Goal: Navigation & Orientation: Find specific page/section

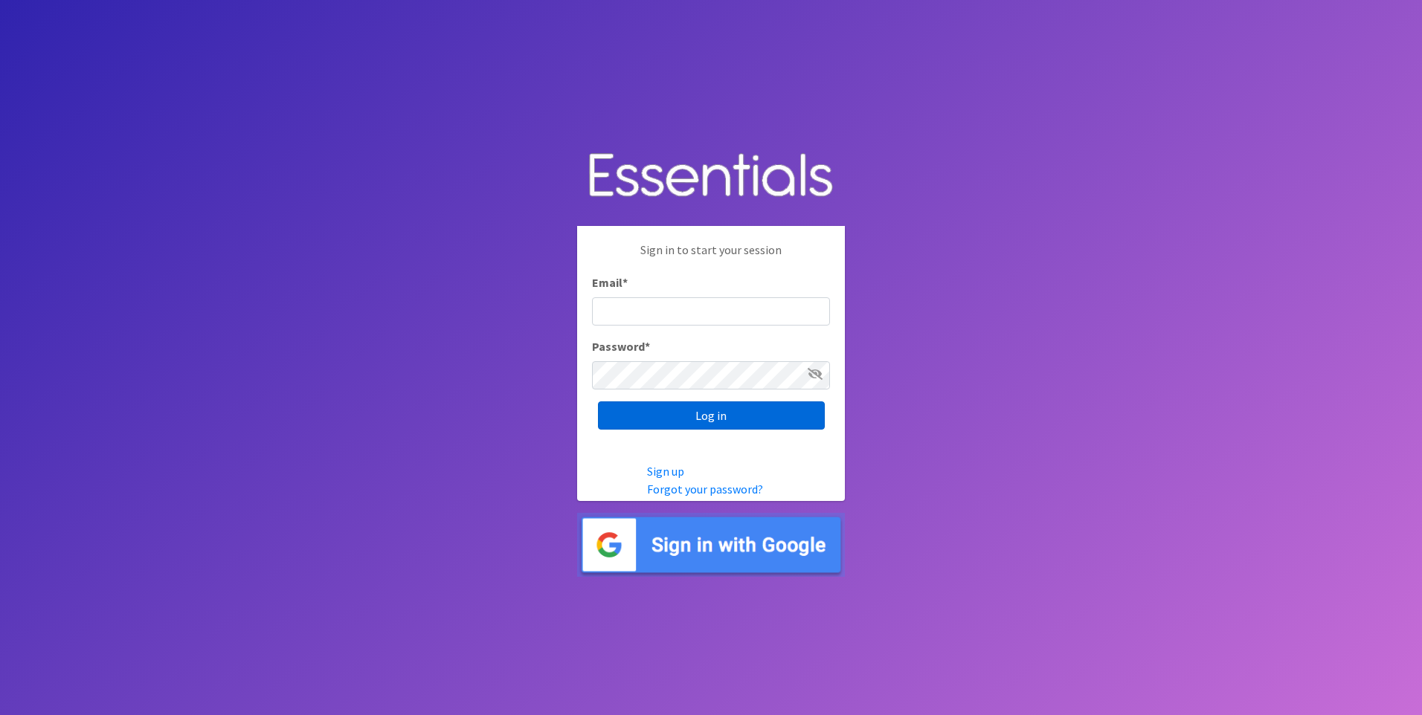
type input "service@periodokc.org"
click at [714, 419] on input "Log in" at bounding box center [711, 415] width 227 height 28
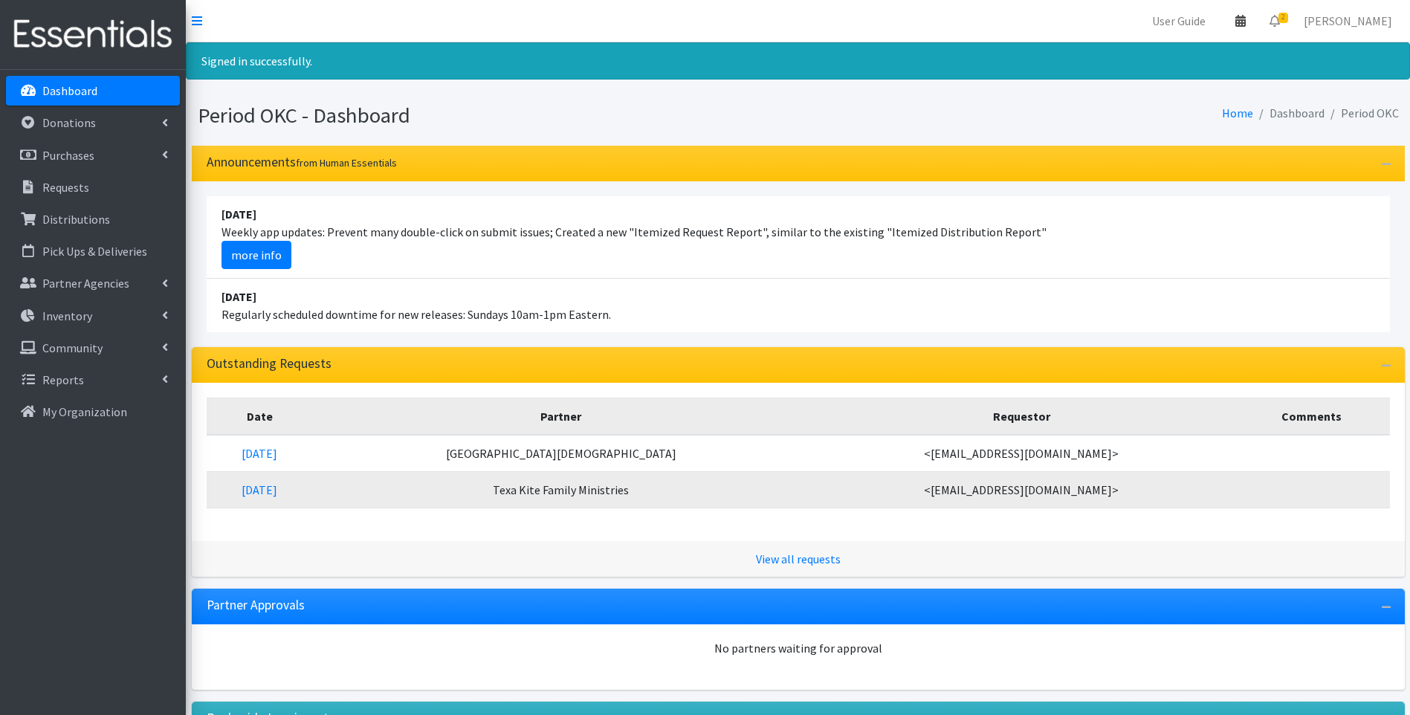
click at [1246, 19] on icon at bounding box center [1241, 21] width 10 height 12
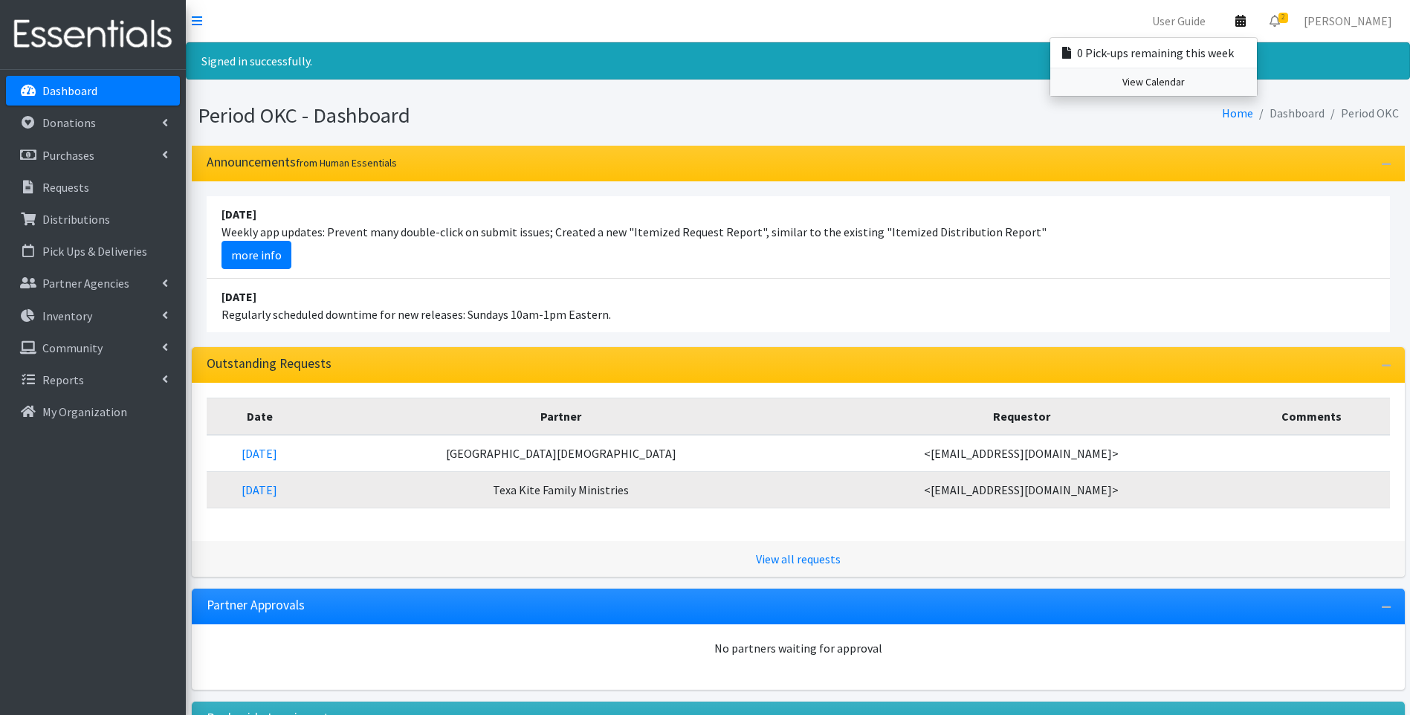
click at [1194, 80] on link "View Calendar" at bounding box center [1154, 82] width 207 height 28
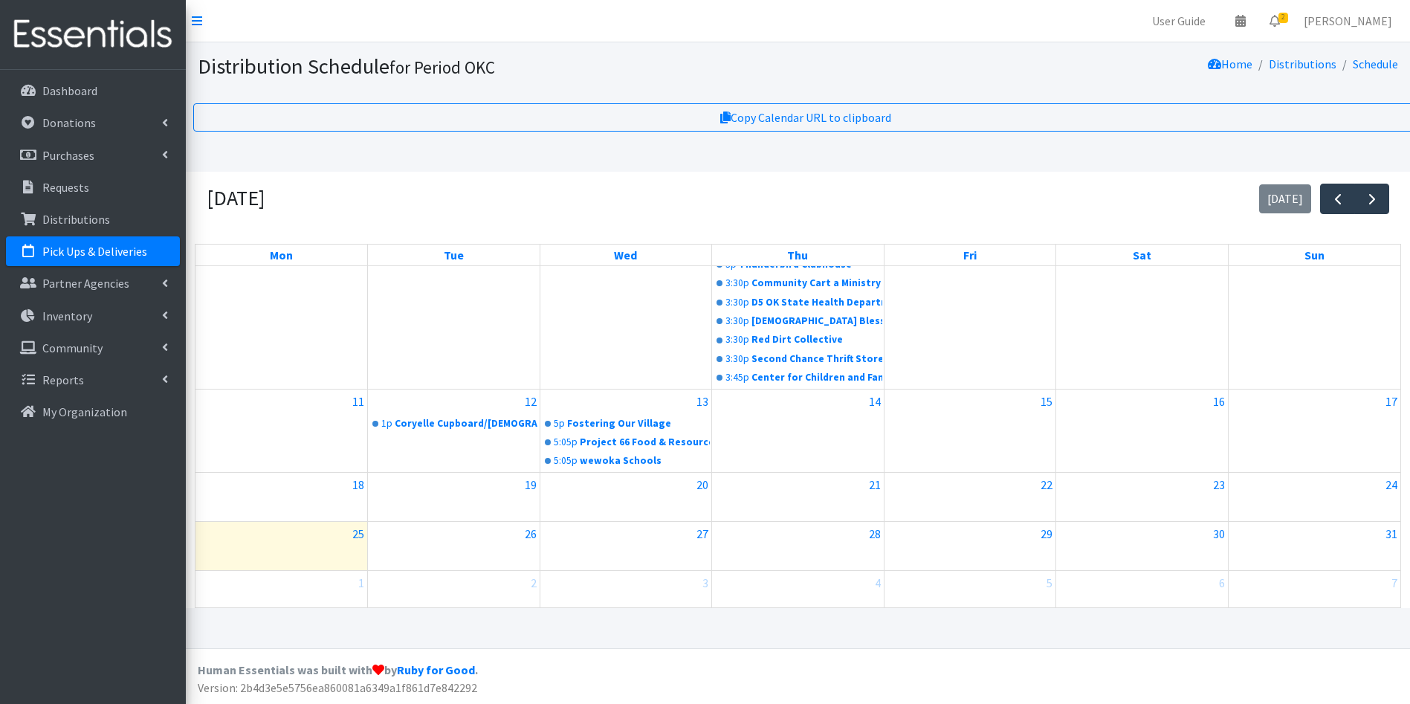
scroll to position [425, 0]
click at [1364, 198] on span "button" at bounding box center [1373, 199] width 18 height 18
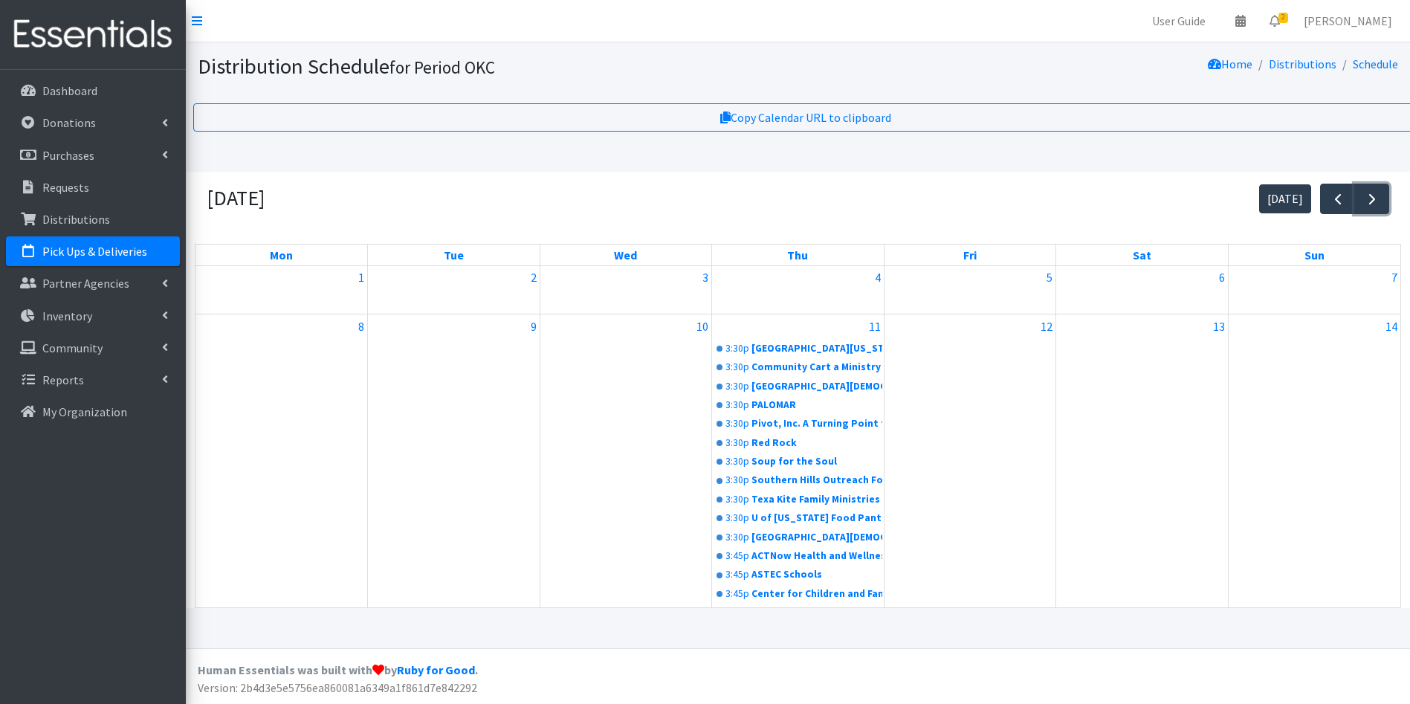
scroll to position [0, 0]
click at [129, 85] on link "Dashboard" at bounding box center [93, 91] width 174 height 30
